Goal: Task Accomplishment & Management: Manage account settings

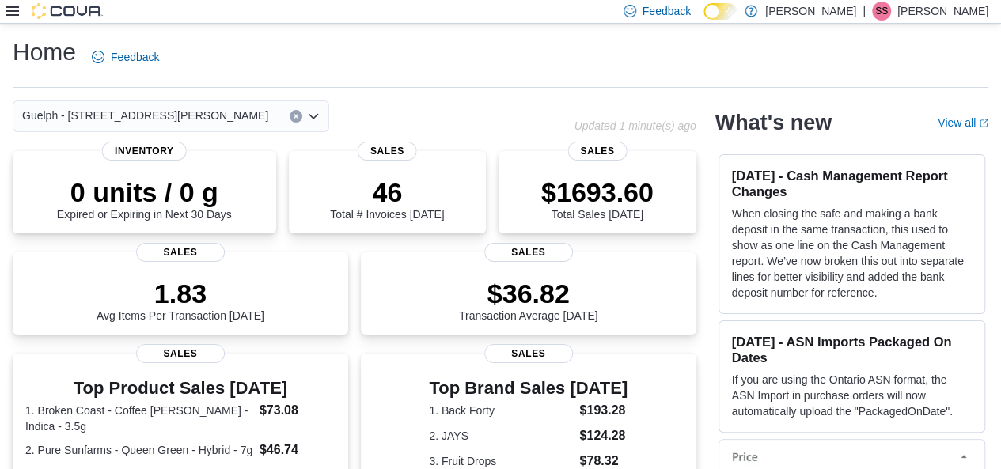
click at [7, 13] on icon at bounding box center [12, 11] width 13 height 13
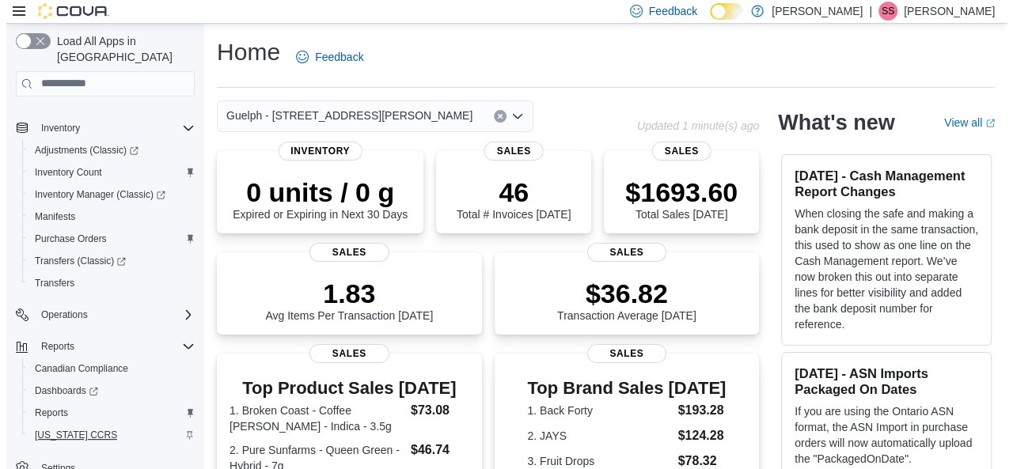
scroll to position [318, 0]
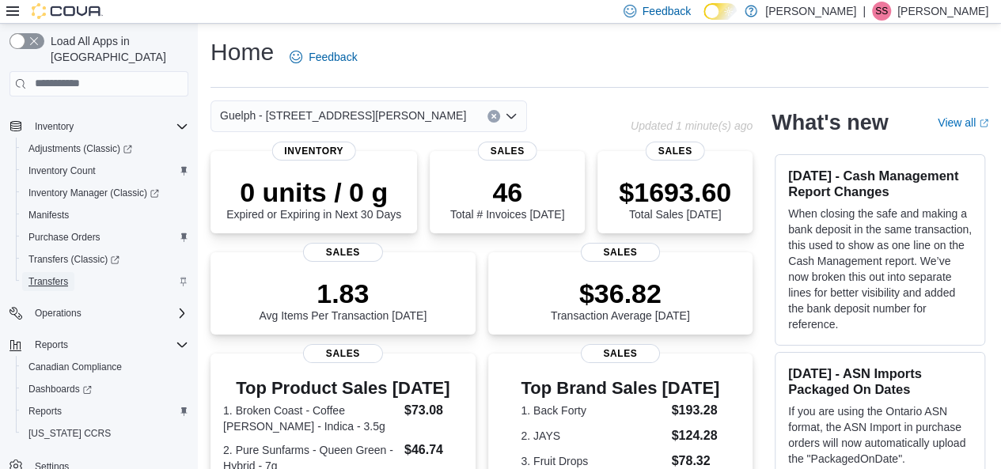
click at [68, 275] on span "Transfers" at bounding box center [48, 281] width 40 height 13
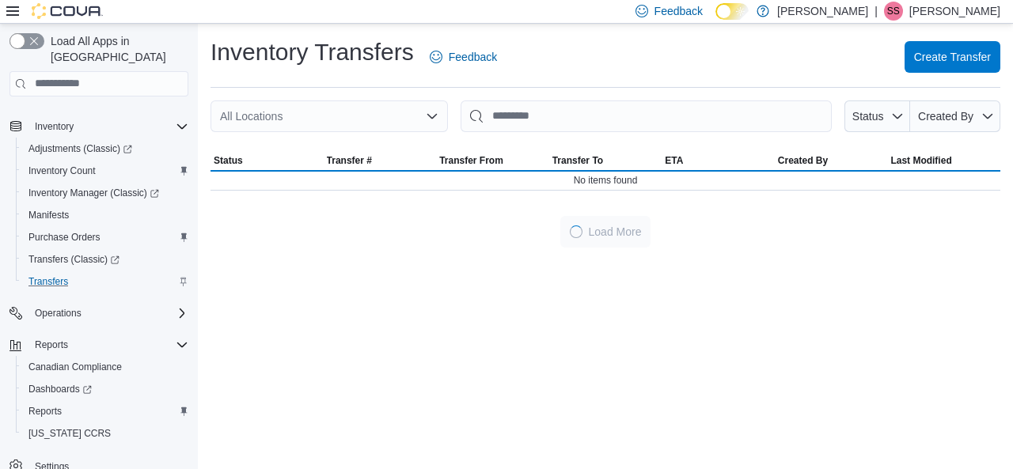
scroll to position [270, 0]
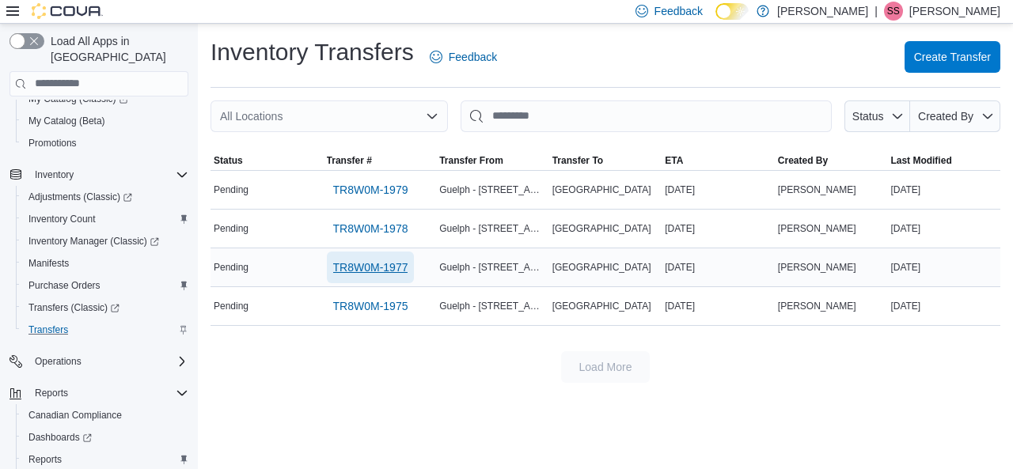
click at [350, 273] on span "TR8W0M-1977" at bounding box center [370, 267] width 75 height 16
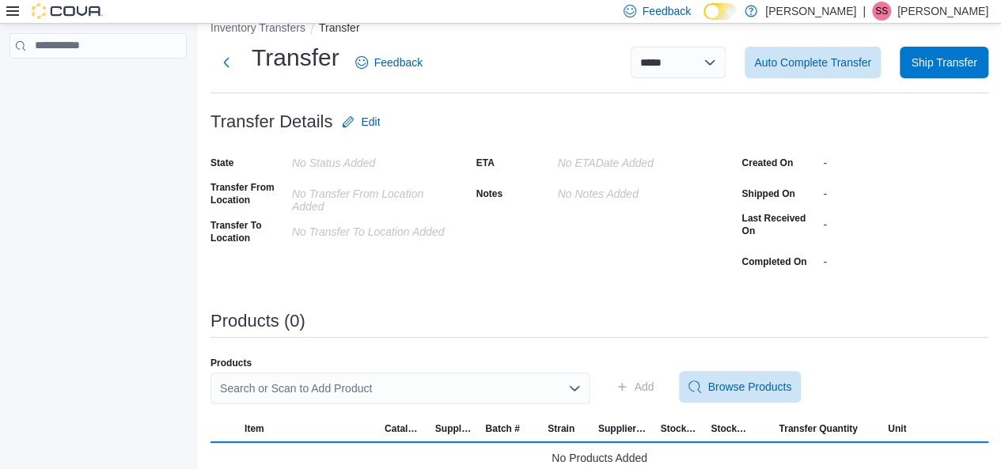
scroll to position [40, 0]
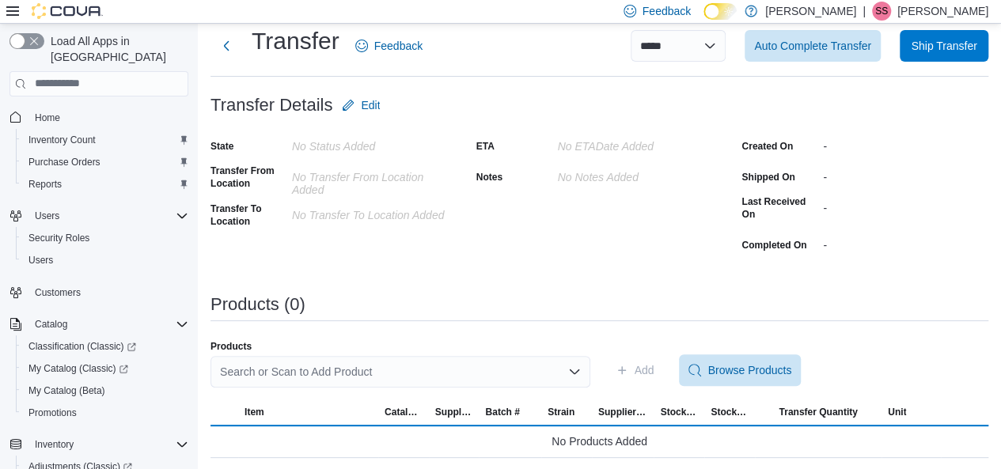
click at [505, 313] on div "**********" at bounding box center [599, 230] width 778 height 455
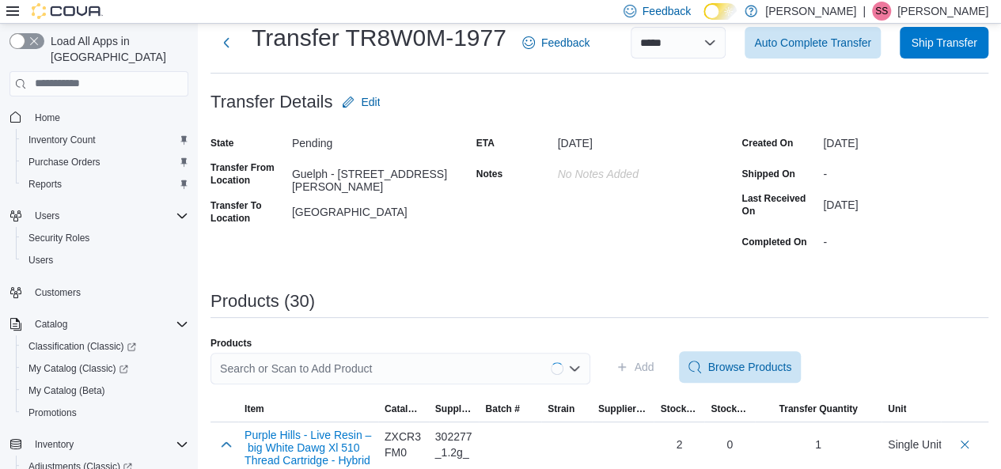
scroll to position [0, 0]
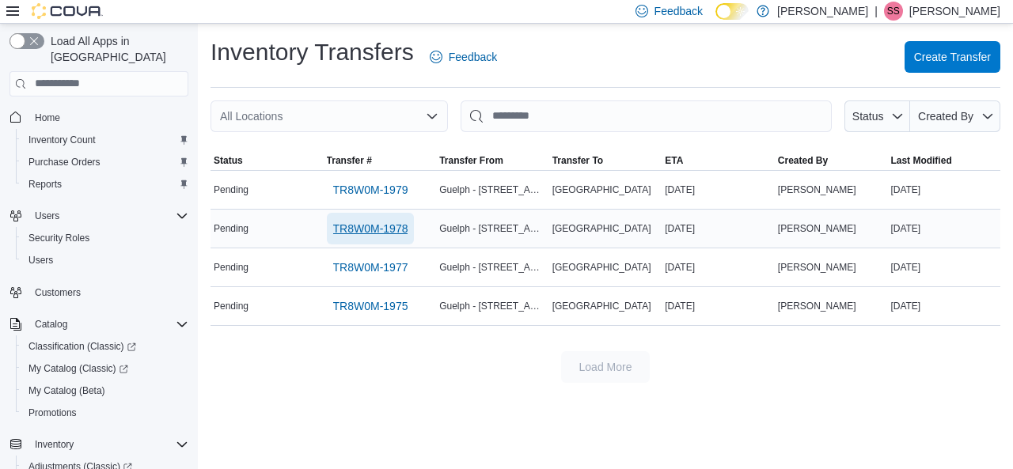
click at [363, 215] on span "TR8W0M-1978" at bounding box center [370, 229] width 75 height 32
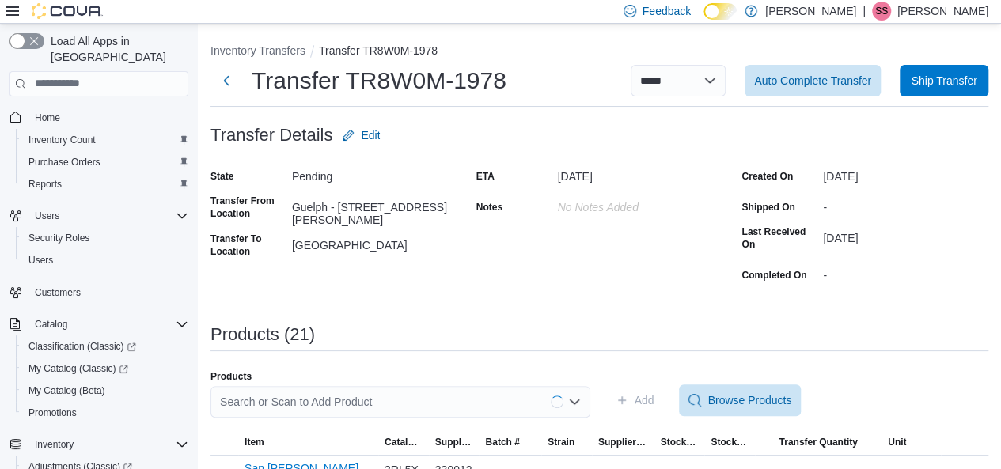
click at [605, 287] on div "ETA October 17, 2025 Notes No Notes added" at bounding box center [599, 225] width 247 height 123
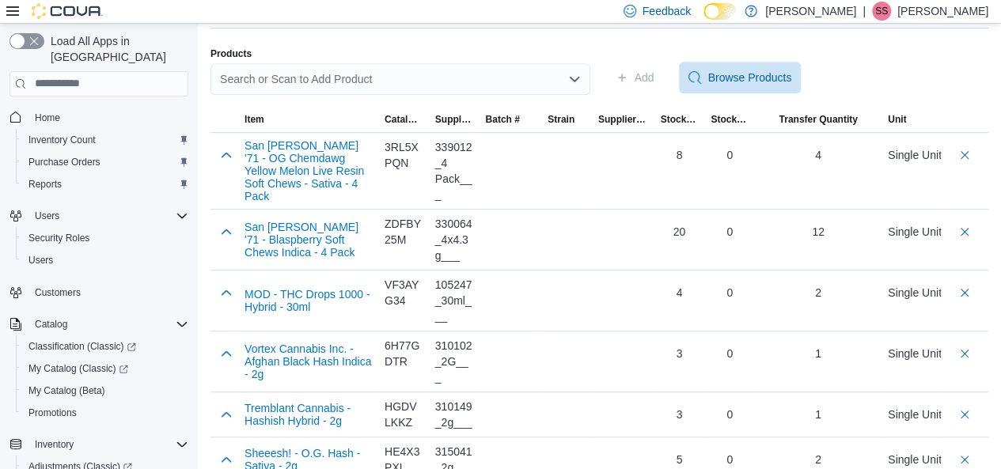
scroll to position [337, 0]
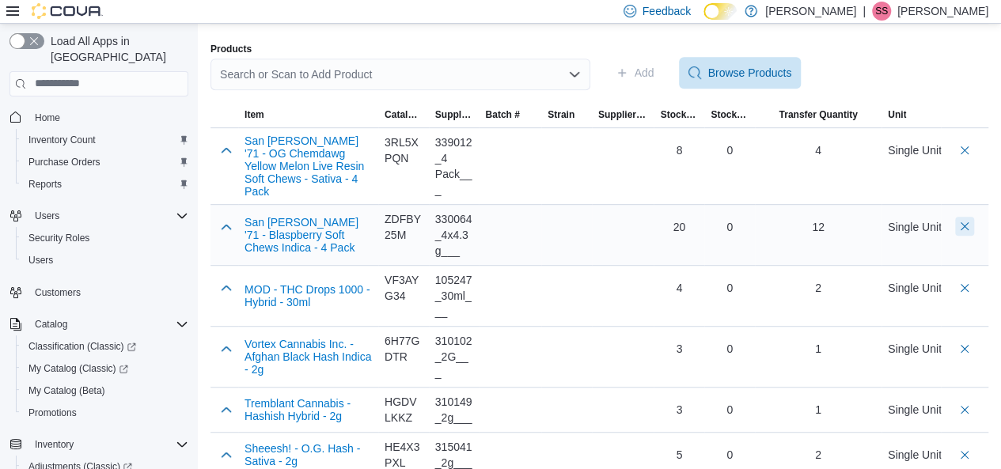
click at [974, 227] on button "Delete count" at bounding box center [964, 226] width 19 height 19
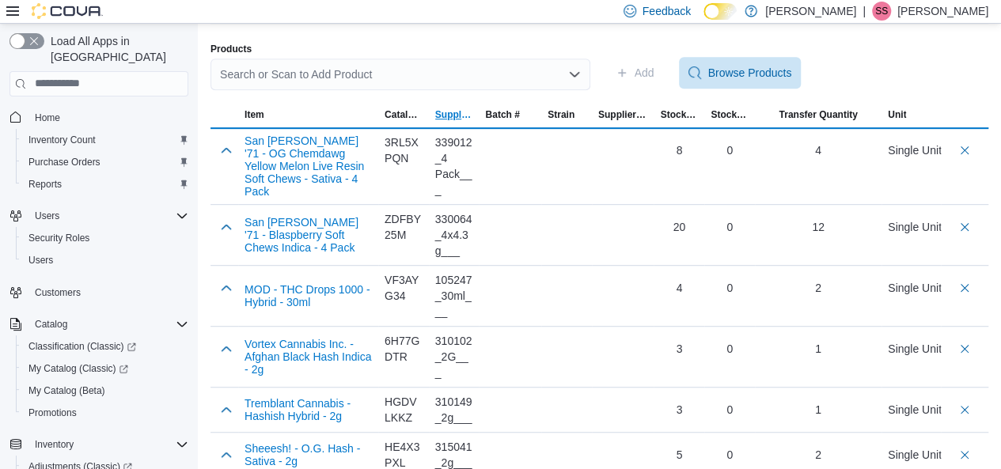
click at [462, 113] on span "Supplier SKU" at bounding box center [454, 114] width 38 height 13
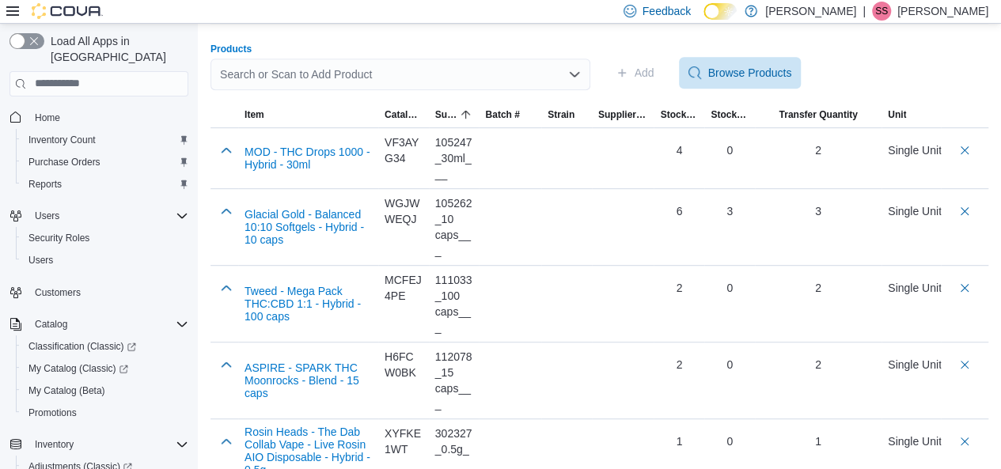
click at [446, 63] on div "Search or Scan to Add Product" at bounding box center [400, 75] width 380 height 32
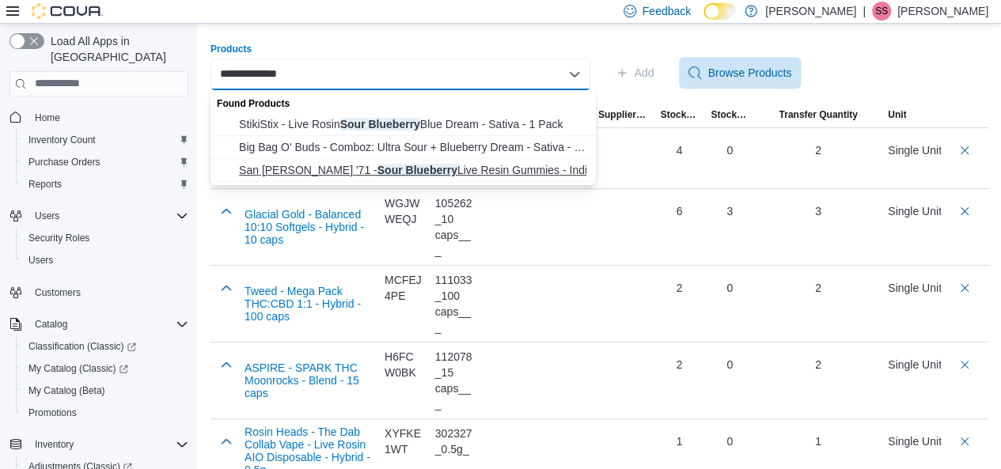
type input "**********"
click at [379, 169] on span "San Rafael '71 - Sour Blueberry Live Resin Gummies - Indica - 4 Pack" at bounding box center [412, 170] width 347 height 16
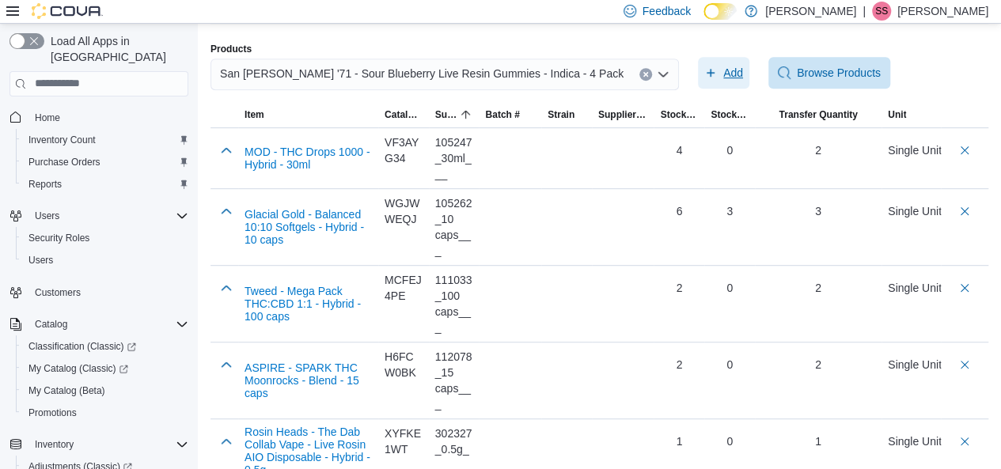
click at [704, 69] on span "Add" at bounding box center [723, 73] width 39 height 32
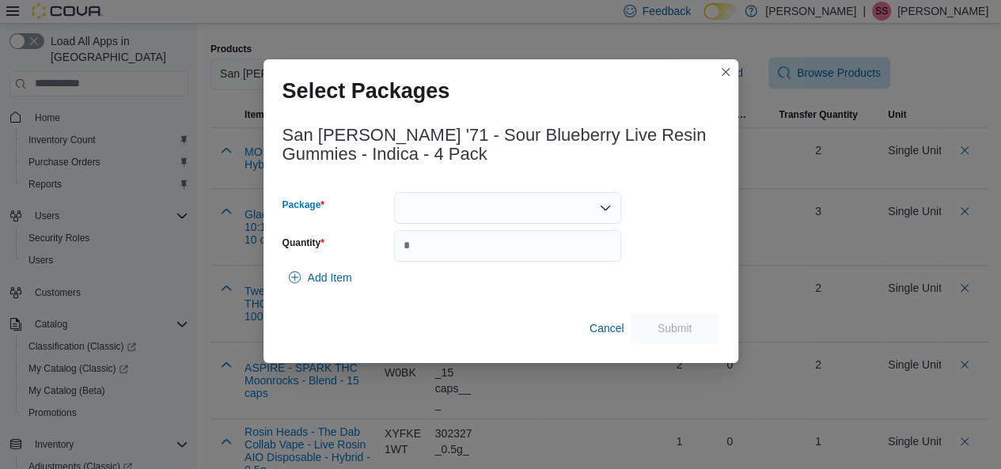
click at [449, 221] on div at bounding box center [507, 208] width 227 height 32
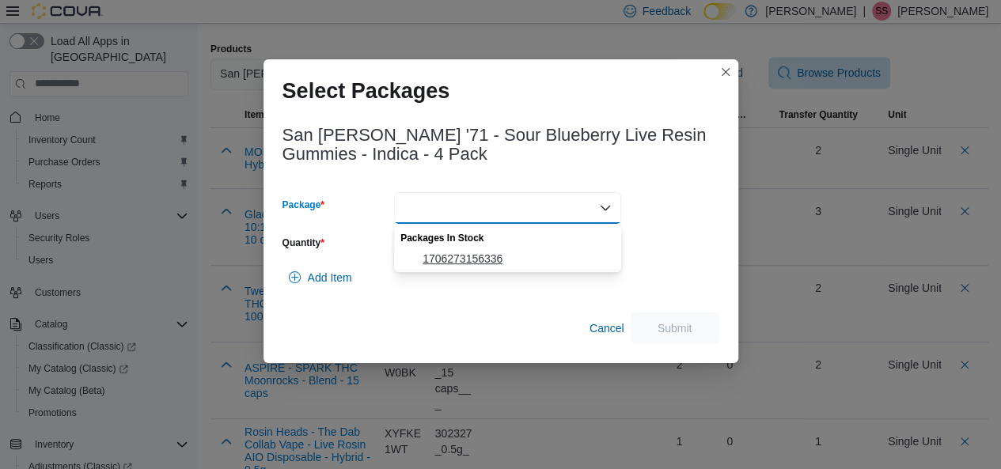
click at [448, 259] on span "1706273156336" at bounding box center [516, 259] width 189 height 16
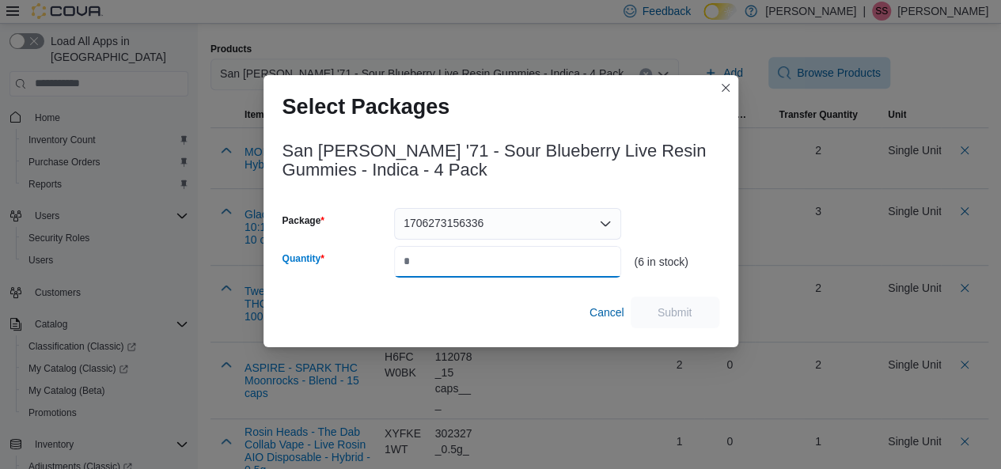
click at [506, 255] on input "Quantity" at bounding box center [507, 262] width 227 height 32
type input "*"
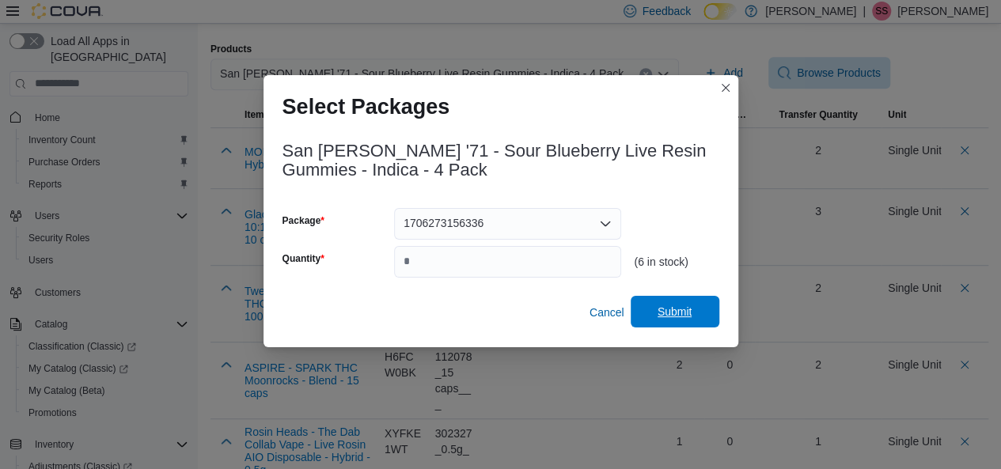
click at [687, 314] on span "Submit" at bounding box center [674, 312] width 35 height 16
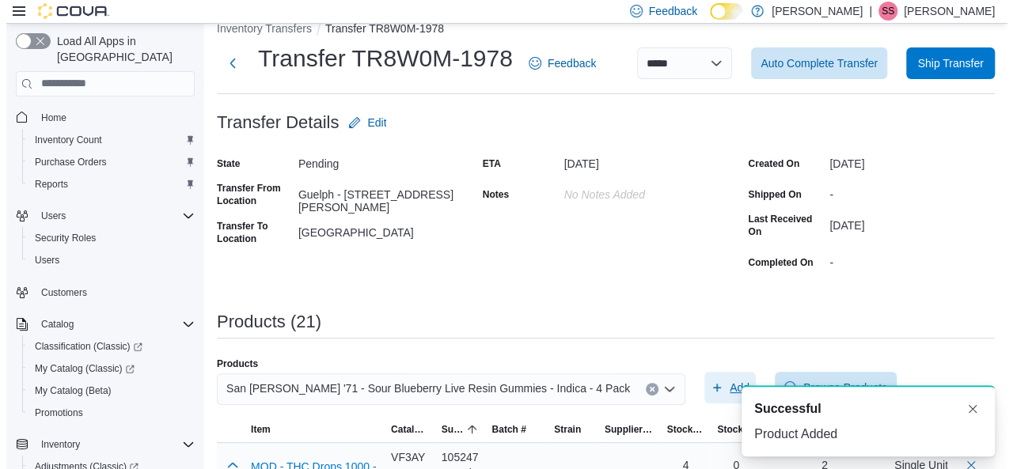
scroll to position [0, 0]
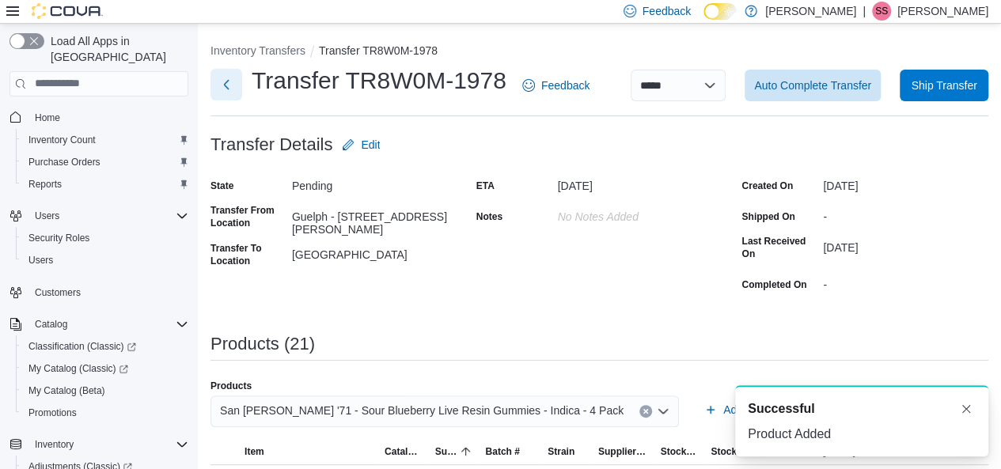
click at [222, 89] on button "Next" at bounding box center [226, 85] width 32 height 32
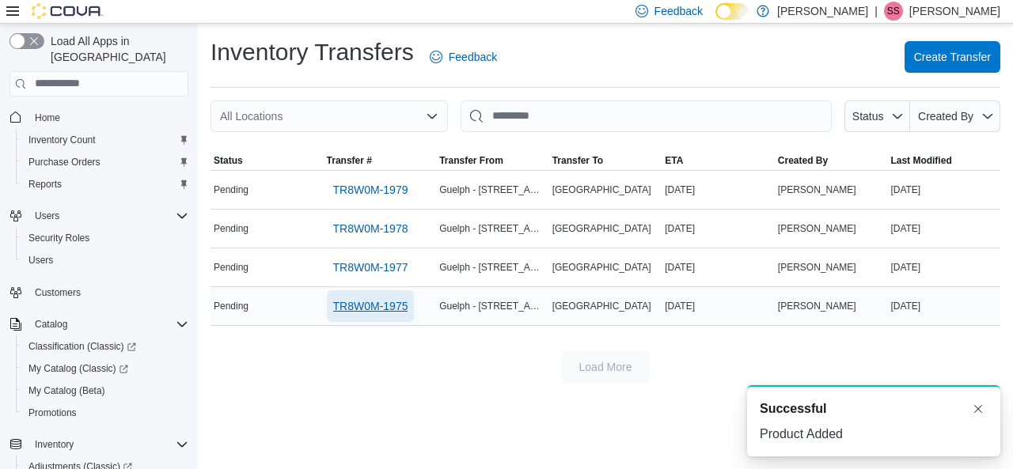
click at [361, 302] on span "TR8W0M-1975" at bounding box center [370, 306] width 75 height 16
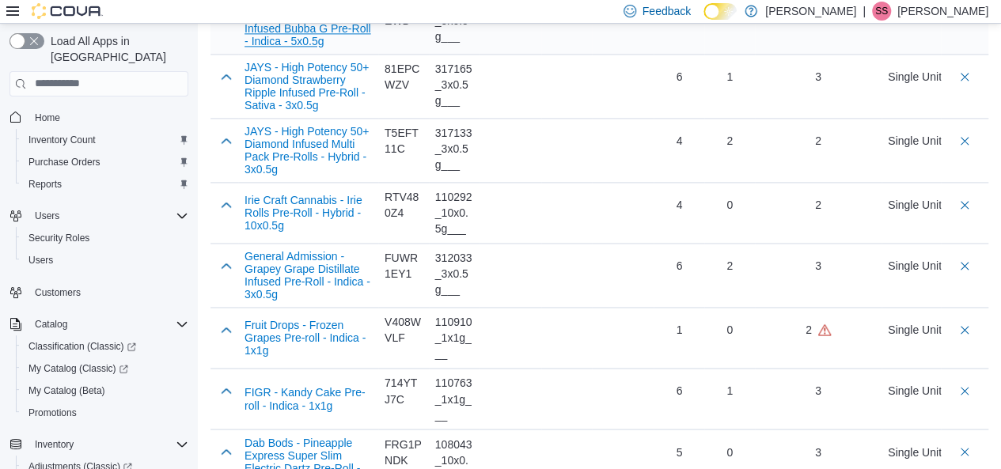
scroll to position [1112, 0]
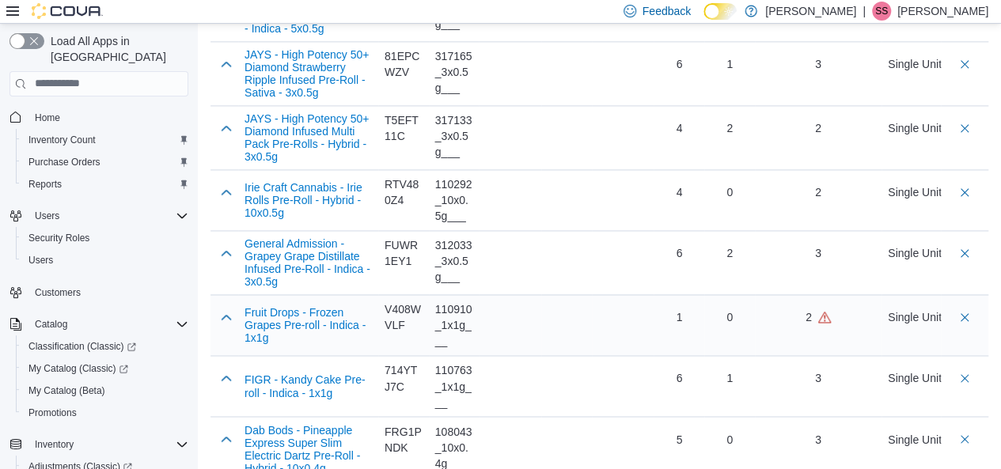
click at [231, 309] on div at bounding box center [226, 317] width 19 height 32
click at [228, 307] on button "button" at bounding box center [226, 316] width 19 height 19
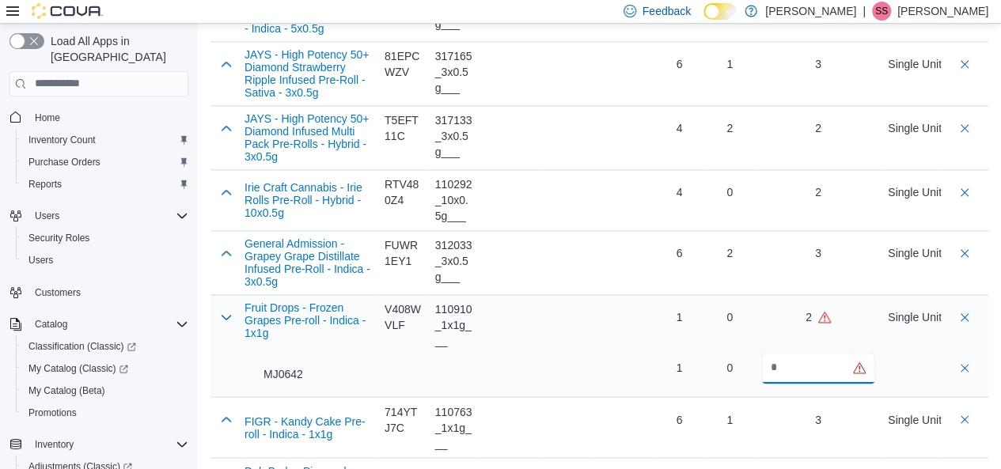
click at [794, 352] on input "*" at bounding box center [818, 368] width 114 height 32
type input "*"
click at [218, 307] on button "button" at bounding box center [226, 316] width 19 height 19
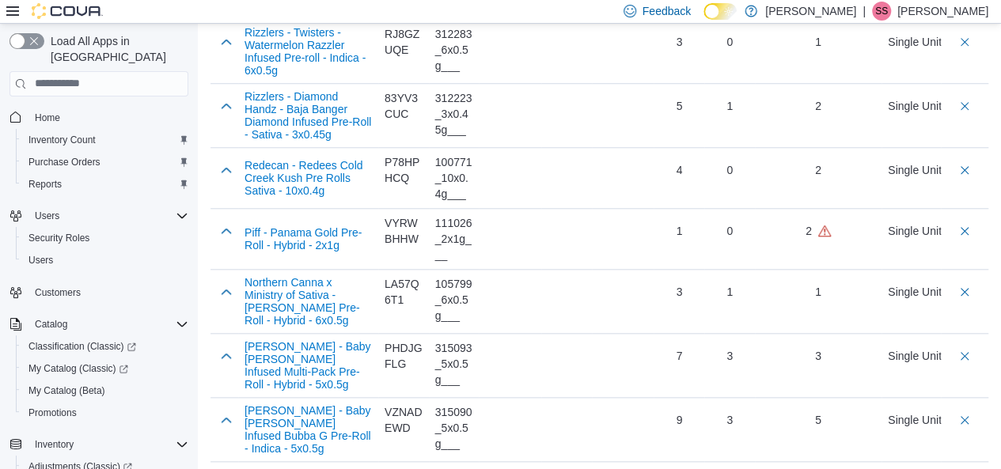
scroll to position [731, 0]
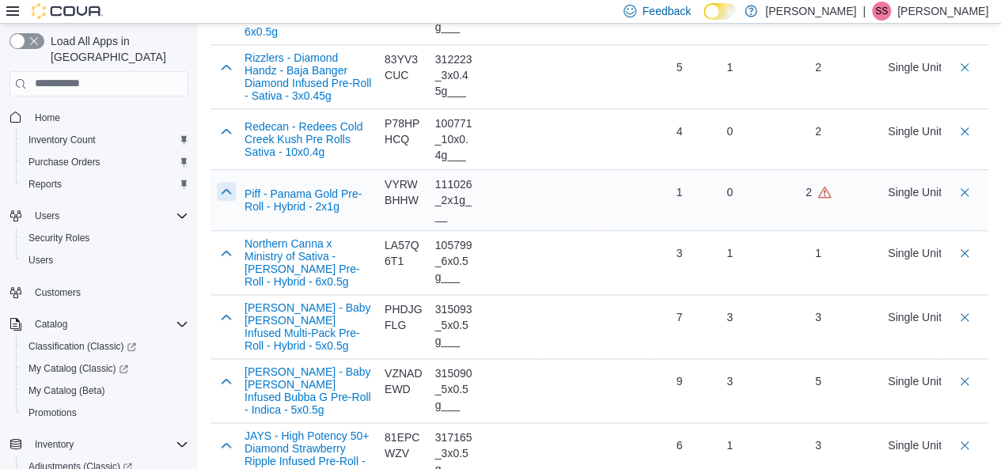
click at [218, 185] on button "button" at bounding box center [226, 191] width 19 height 19
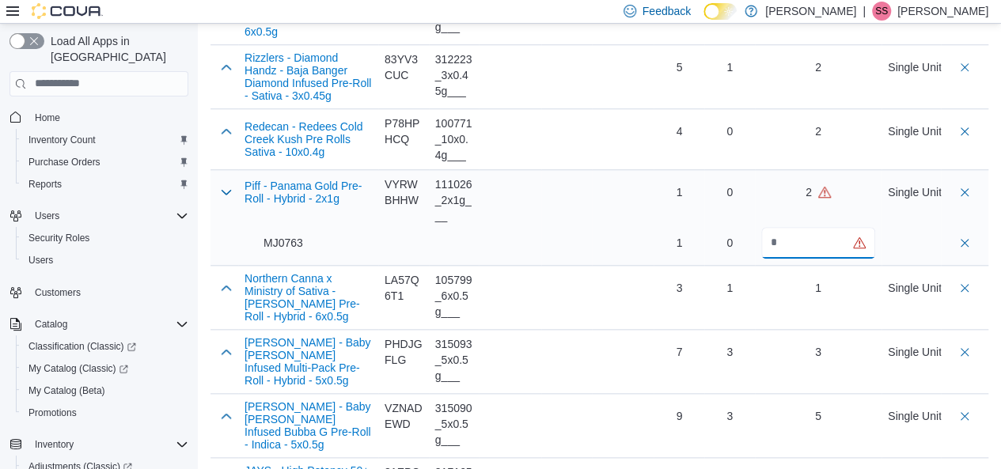
click at [821, 243] on input "*" at bounding box center [818, 243] width 114 height 32
type input "*"
click at [723, 216] on div "0 0" at bounding box center [729, 217] width 38 height 82
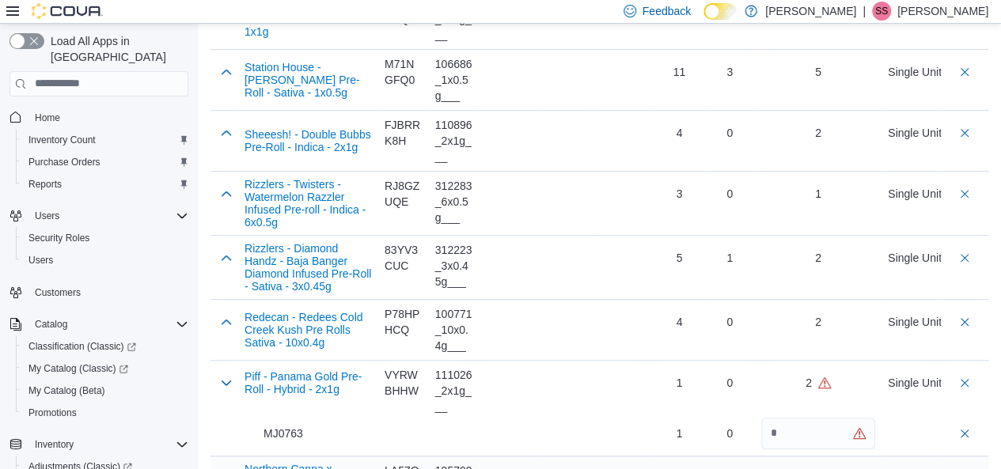
scroll to position [816, 0]
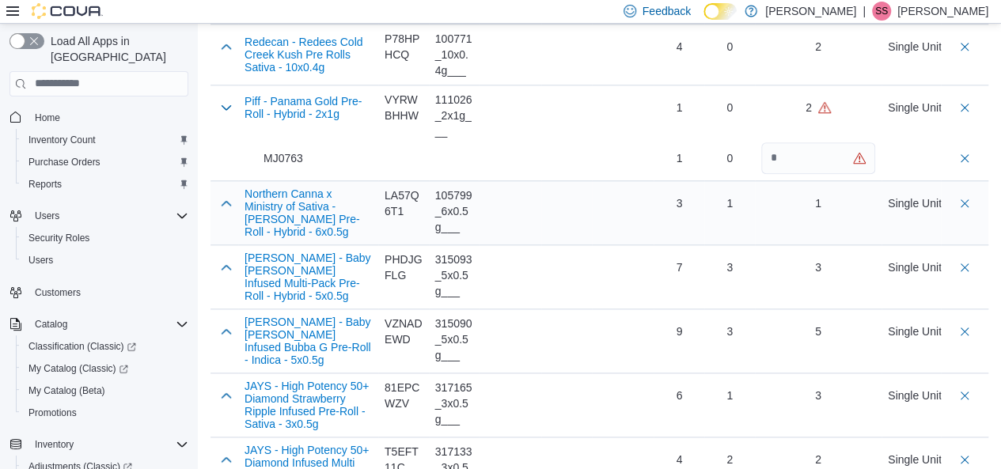
click at [572, 282] on td "Strain" at bounding box center [566, 276] width 51 height 64
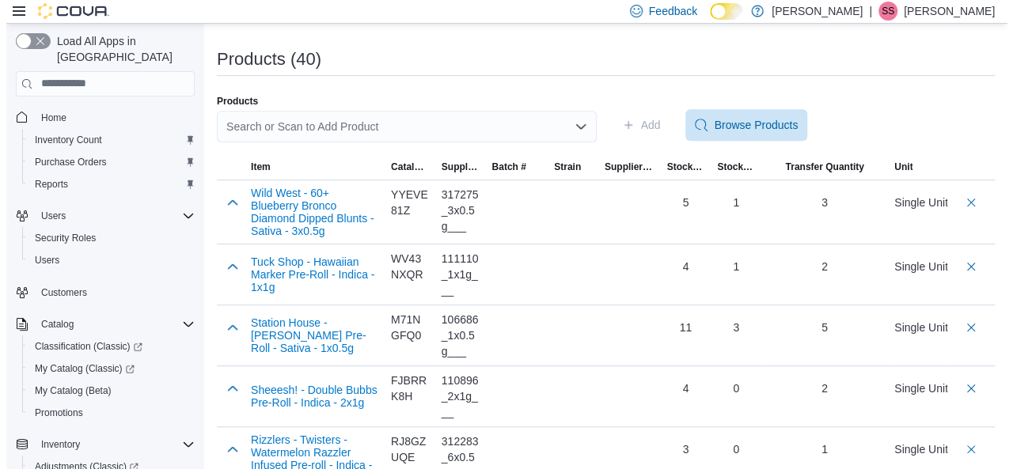
scroll to position [0, 0]
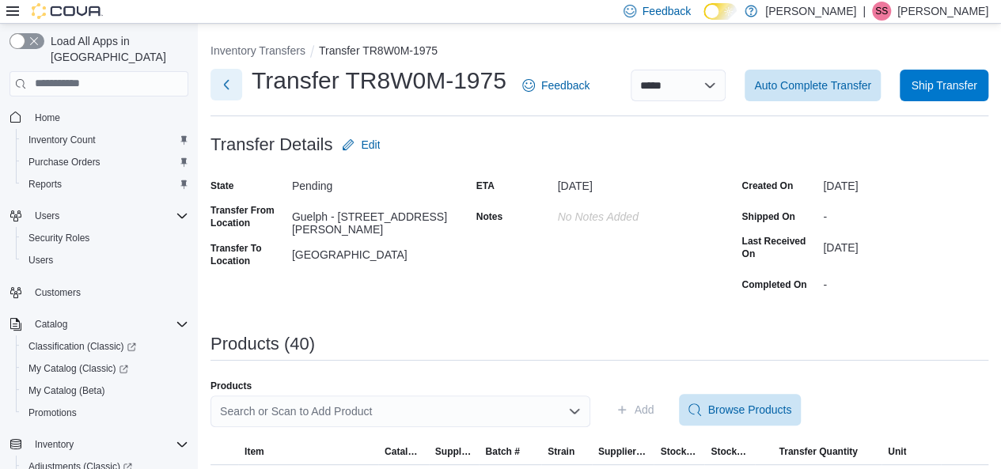
click at [233, 96] on button "Next" at bounding box center [226, 85] width 32 height 32
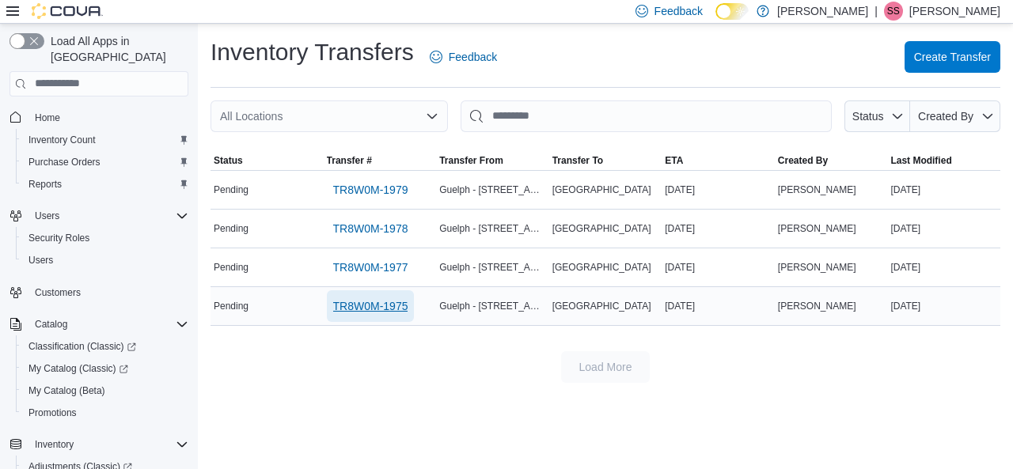
click at [334, 301] on span "TR8W0M-1975" at bounding box center [370, 306] width 75 height 16
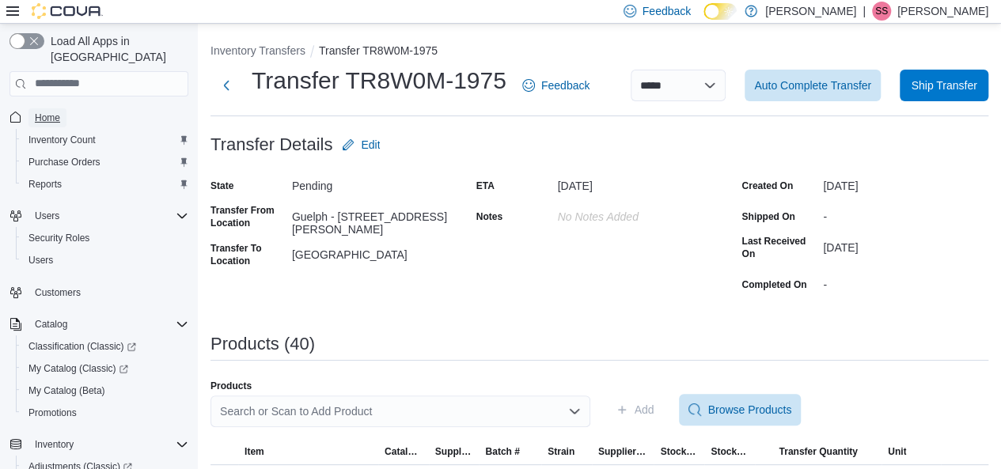
click at [60, 108] on link "Home" at bounding box center [47, 117] width 38 height 19
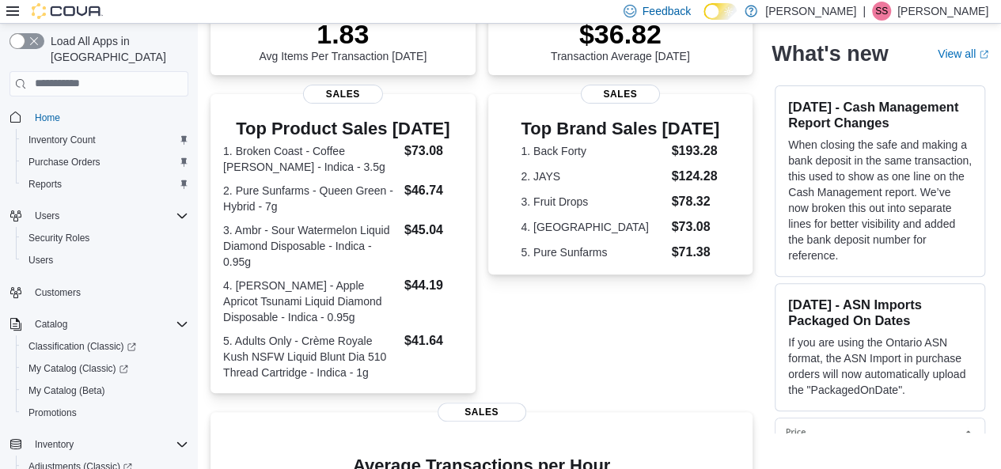
scroll to position [259, 0]
click at [562, 356] on div "Top Brand Sales [DATE] 1. Back Forty $193.28 2. JAYS $124.28 3. Fruit Drops $78…" at bounding box center [620, 243] width 265 height 299
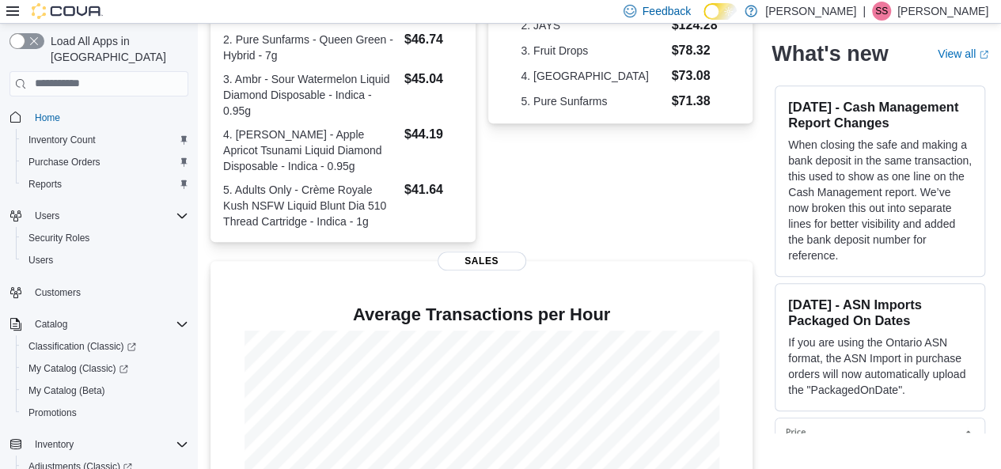
scroll to position [536, 0]
